Goal: Information Seeking & Learning: Learn about a topic

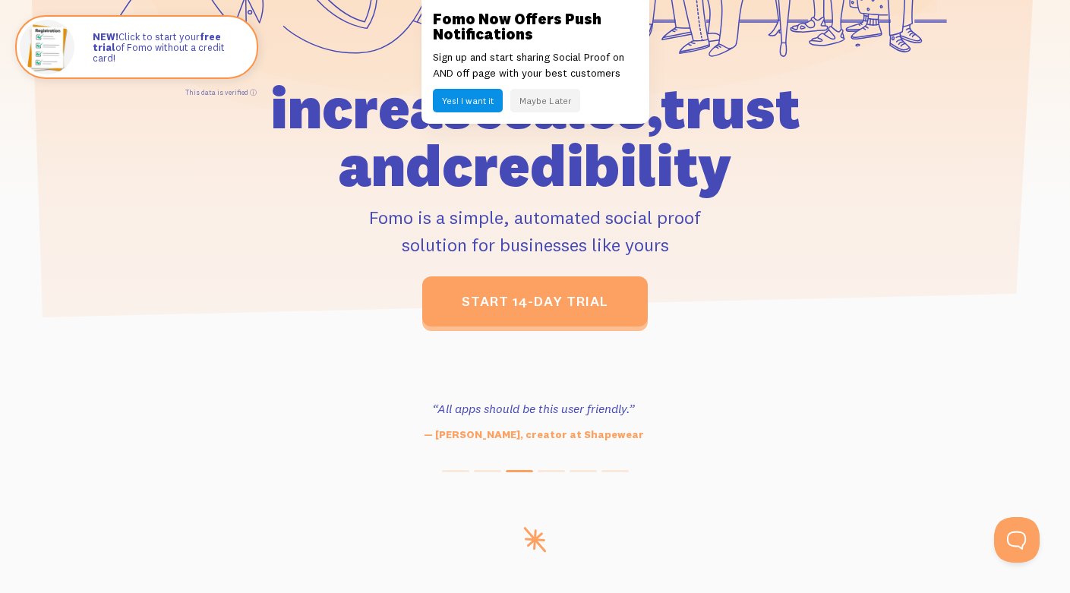
scroll to position [409, 0]
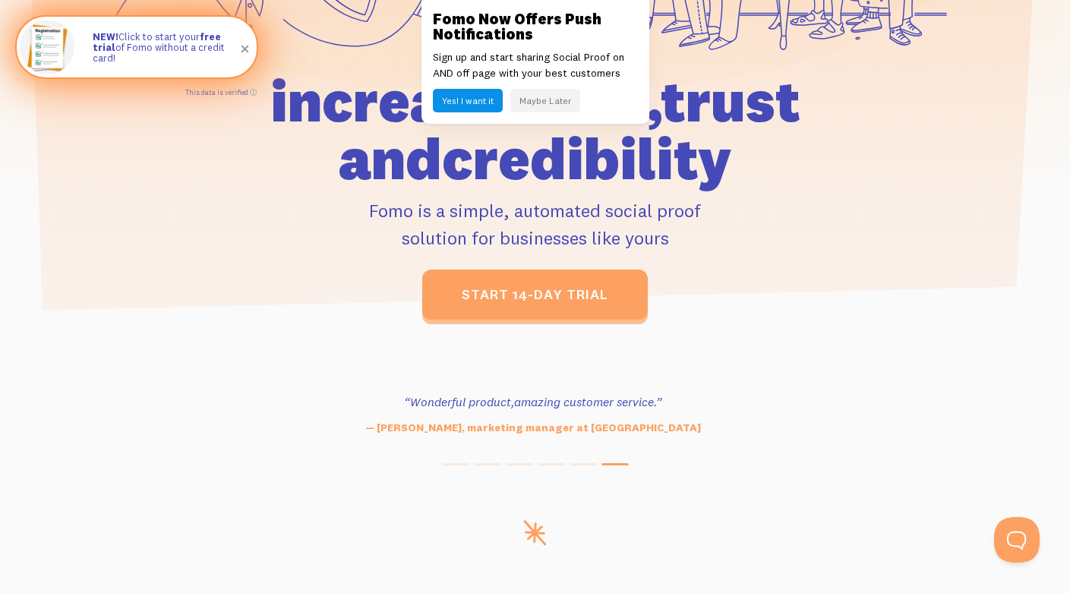
click at [126, 42] on p "NEW! Click to start your free trial of Fomo without a credit card!" at bounding box center [167, 47] width 149 height 33
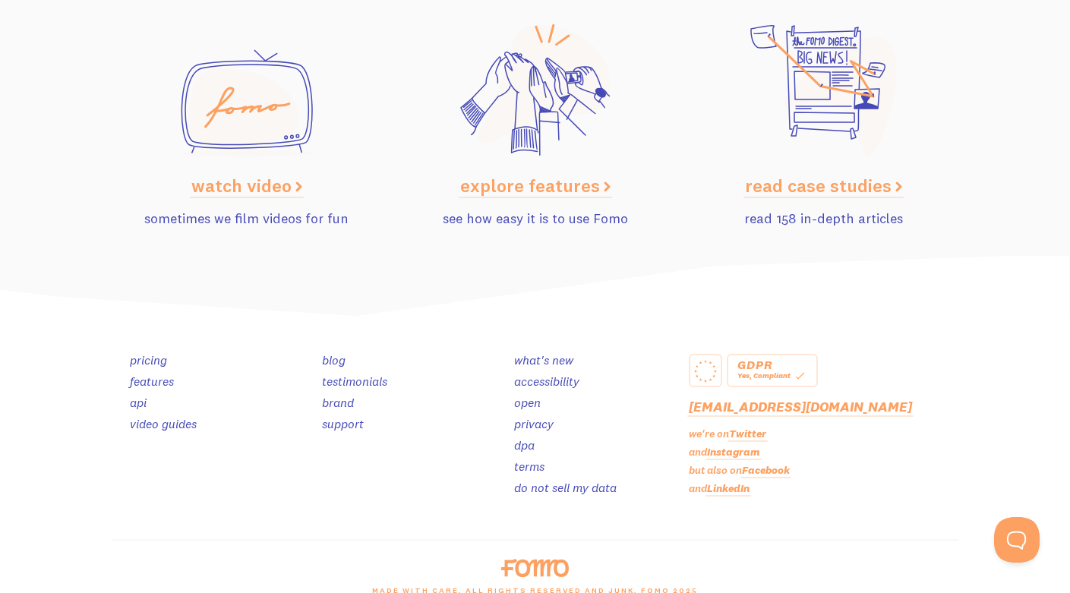
scroll to position [7546, 0]
click at [156, 387] on link "features" at bounding box center [152, 382] width 44 height 15
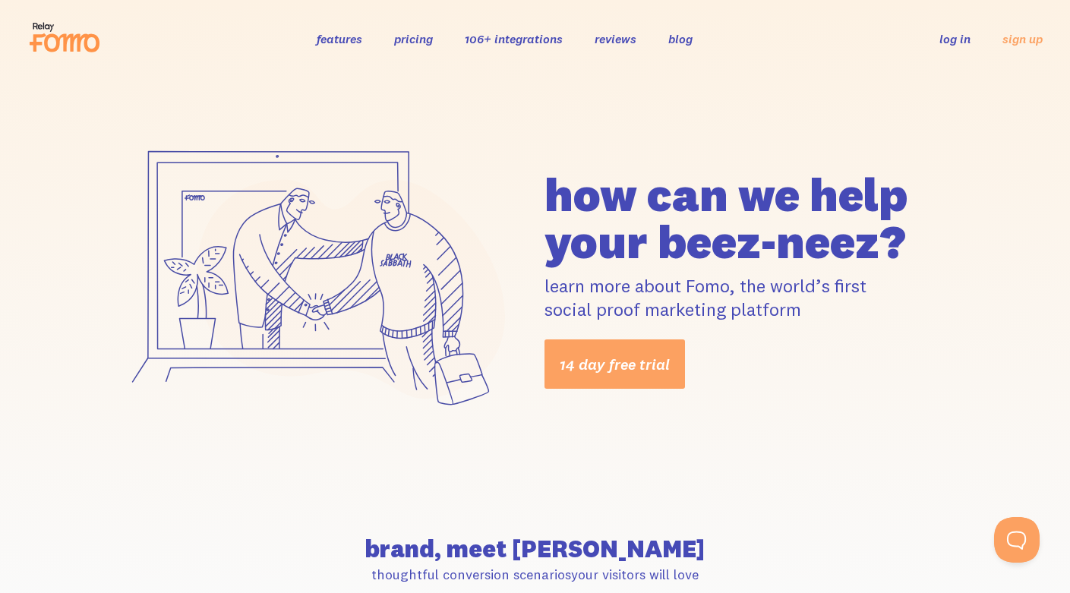
click at [413, 39] on link "pricing" at bounding box center [413, 38] width 39 height 15
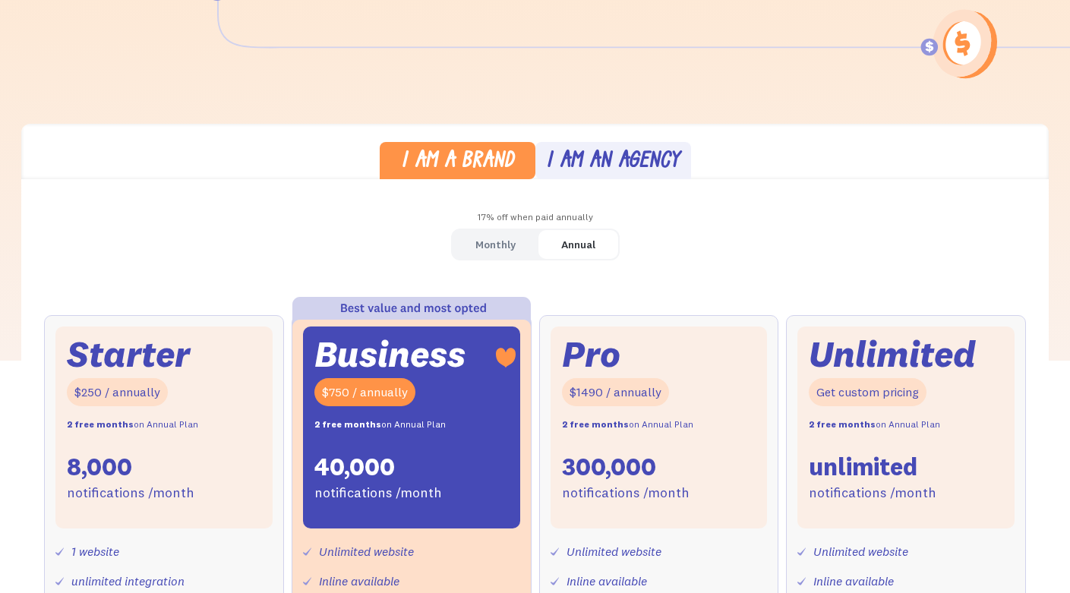
scroll to position [304, 0]
click at [613, 159] on div "I am an agency" at bounding box center [613, 161] width 134 height 22
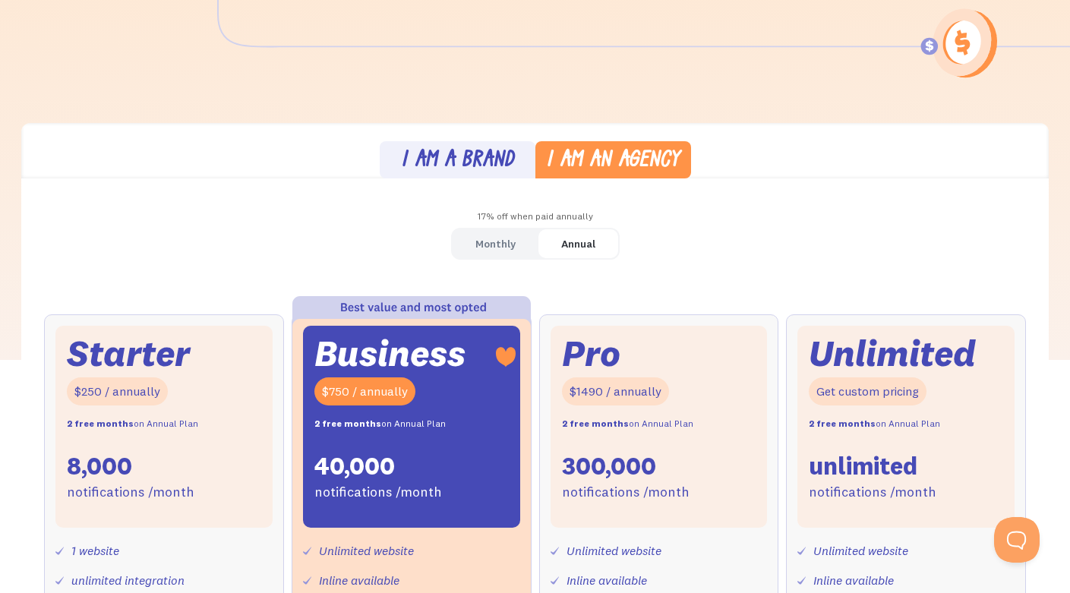
scroll to position [0, 0]
click at [479, 157] on div "I am a brand" at bounding box center [457, 161] width 113 height 22
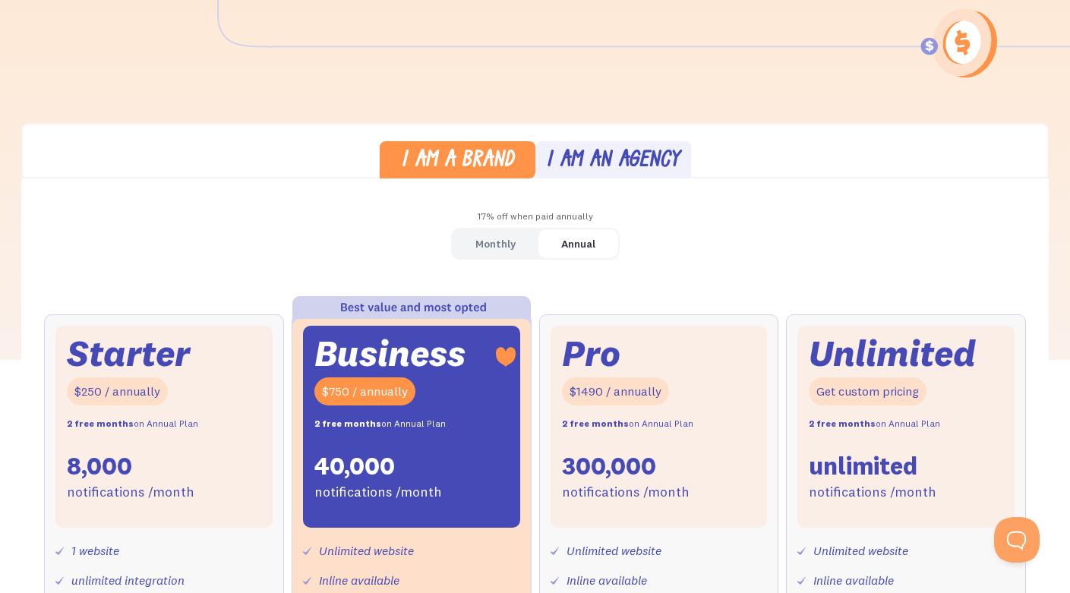
click at [590, 151] on div "I am an agency" at bounding box center [613, 161] width 134 height 22
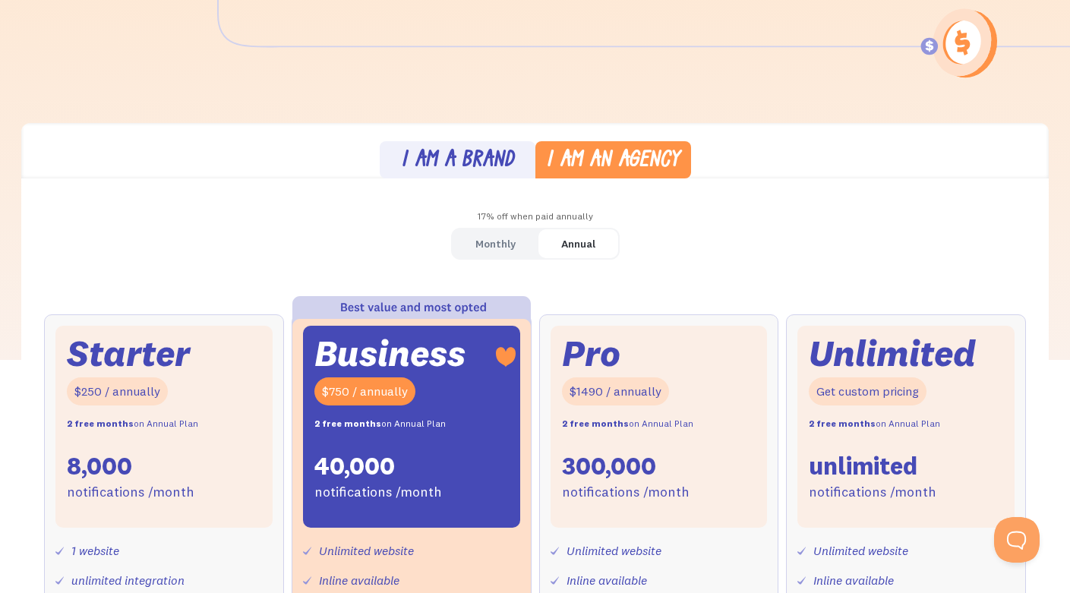
click at [495, 234] on div "Monthly" at bounding box center [496, 244] width 40 height 22
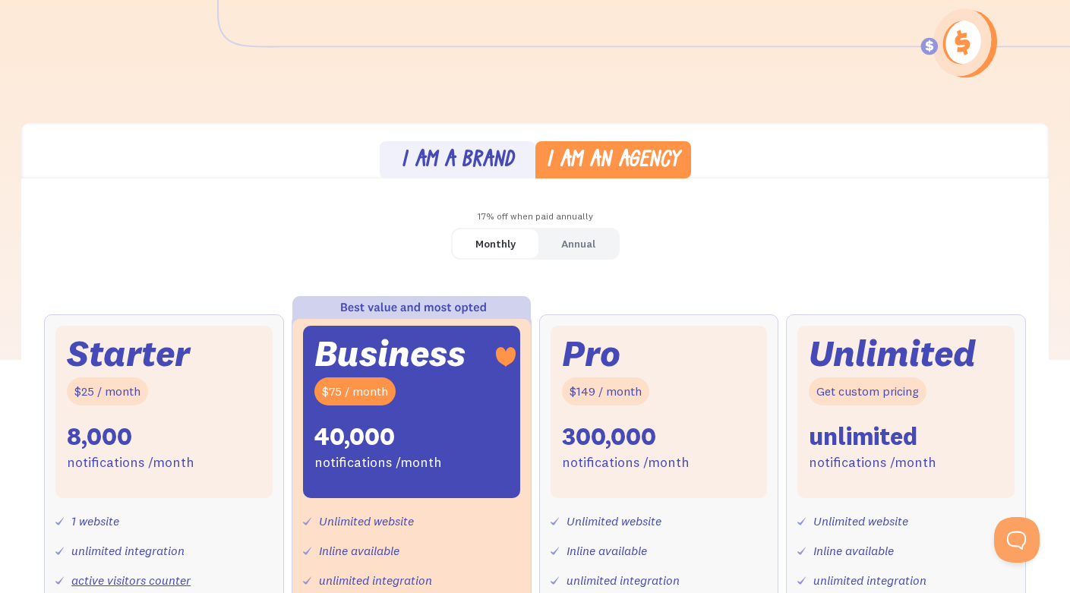
click at [482, 148] on link "I am a brand" at bounding box center [458, 159] width 156 height 37
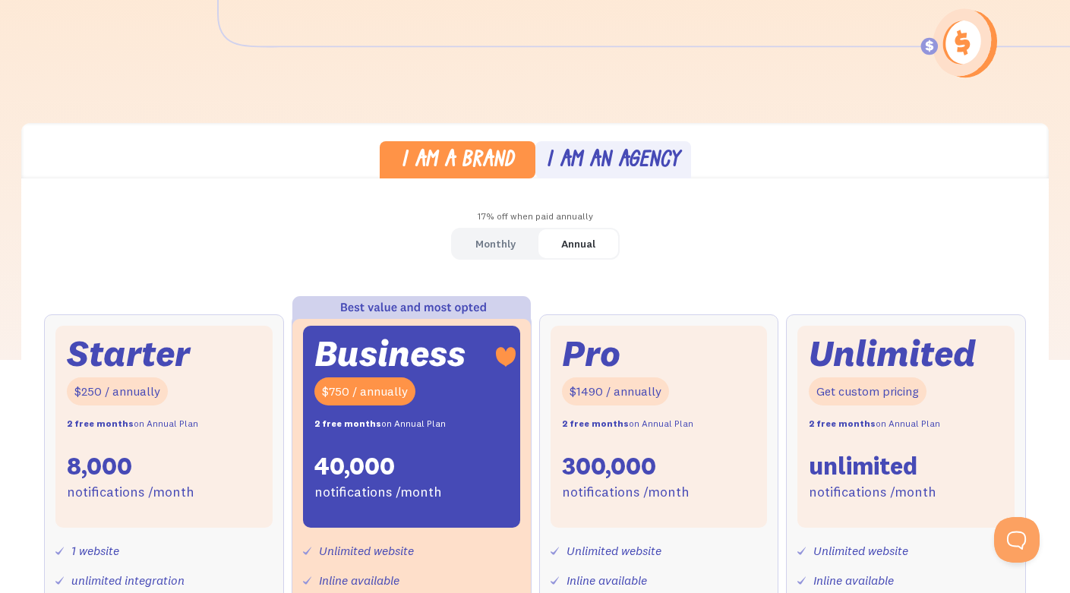
click at [501, 249] on div "Monthly" at bounding box center [496, 244] width 40 height 22
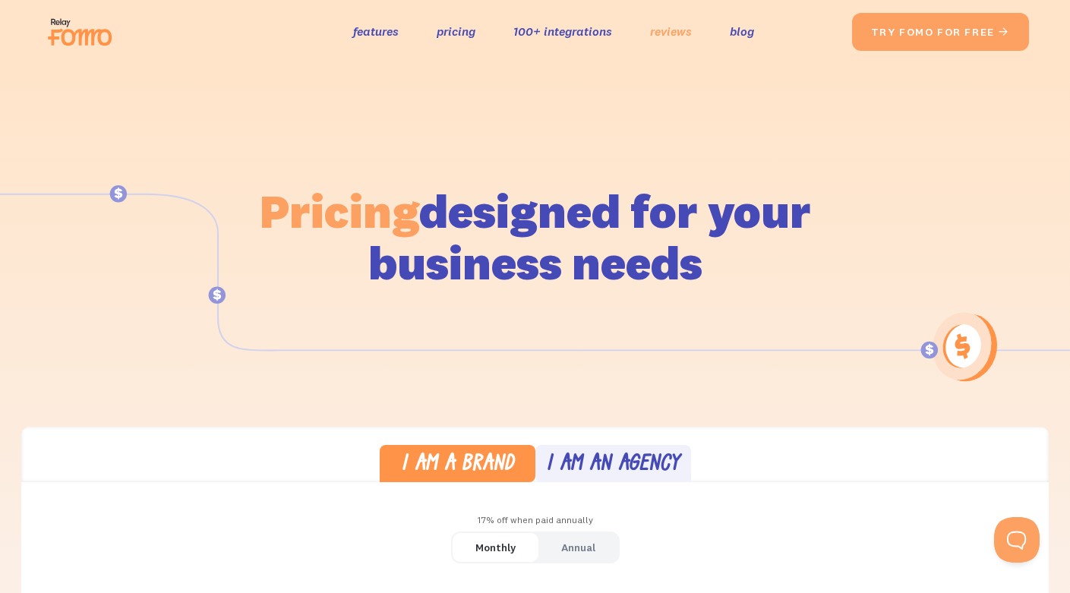
click at [669, 27] on link "reviews" at bounding box center [671, 32] width 42 height 22
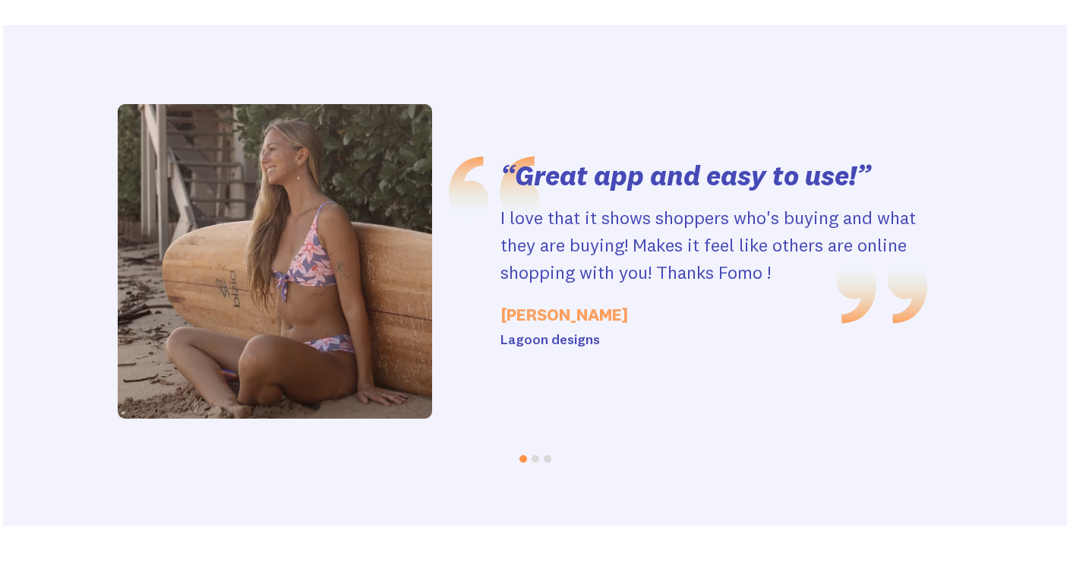
scroll to position [3154, 0]
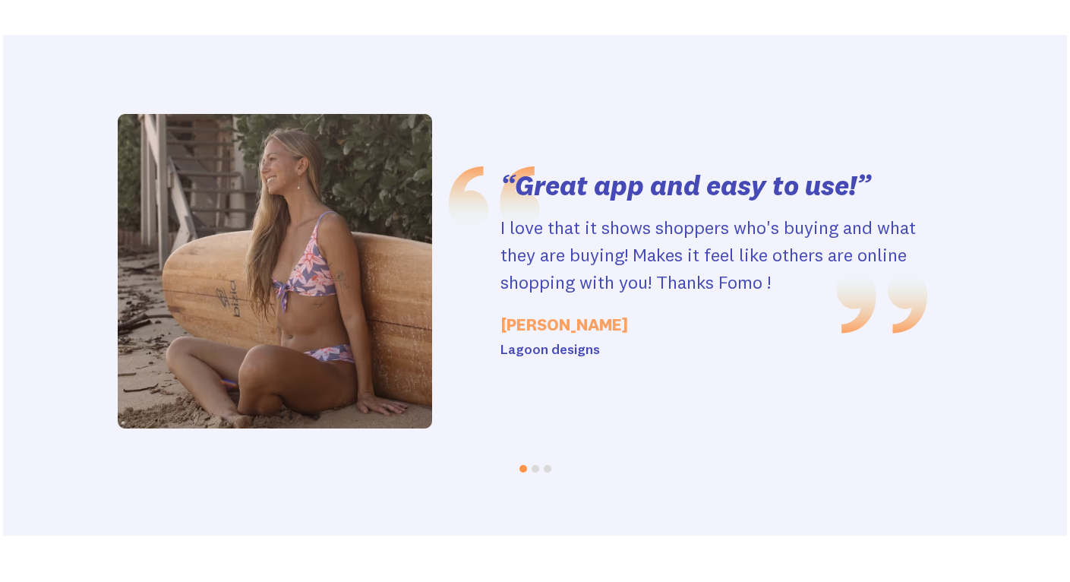
click at [479, 417] on div at bounding box center [535, 285] width 1065 height 500
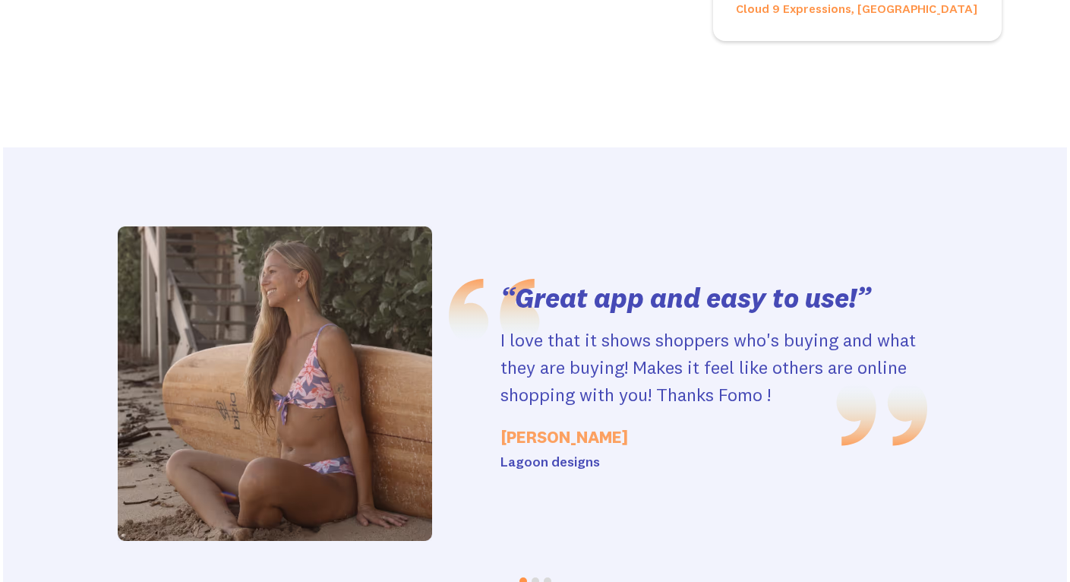
scroll to position [3042, 3]
click at [532, 577] on button "Go to slide 2" at bounding box center [536, 581] width 8 height 8
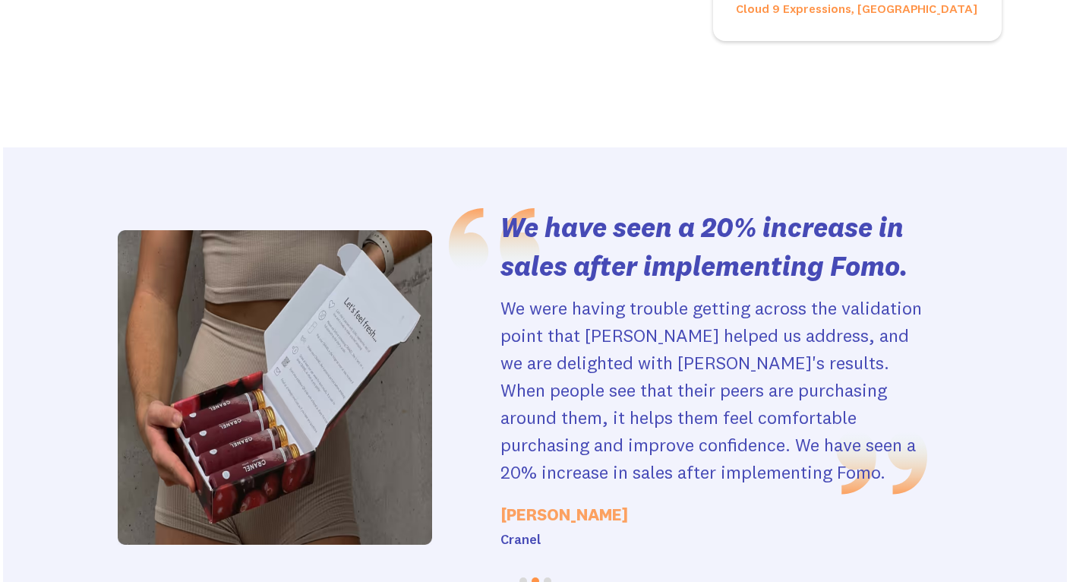
click at [545, 577] on button "Go to slide 3" at bounding box center [548, 581] width 8 height 8
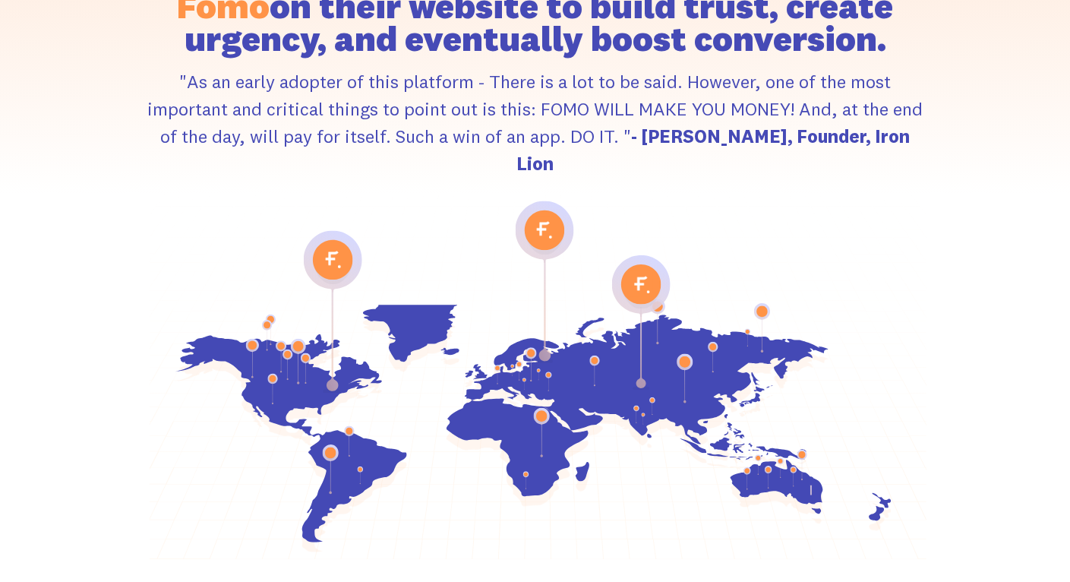
scroll to position [7271, 3]
